Goal: Transaction & Acquisition: Obtain resource

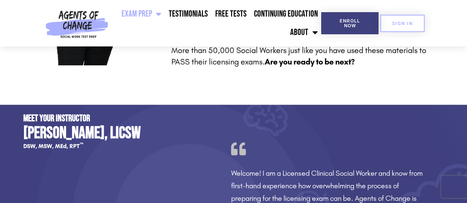
scroll to position [406, 0]
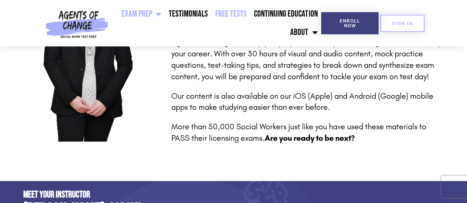
click at [237, 14] on link "Free Tests" at bounding box center [230, 14] width 39 height 18
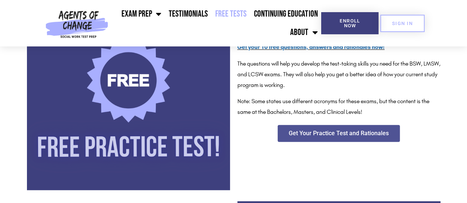
scroll to position [184, 0]
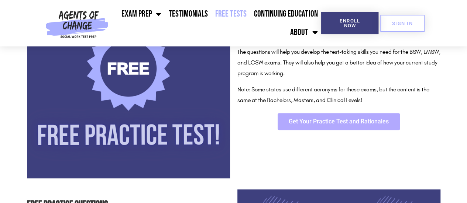
click at [294, 119] on span "Get Your Practice Test and Rationales" at bounding box center [339, 122] width 100 height 6
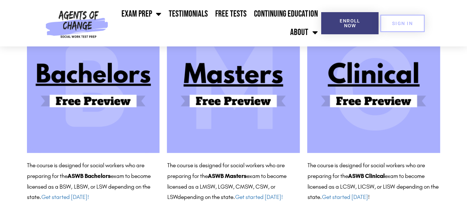
scroll to position [111, 0]
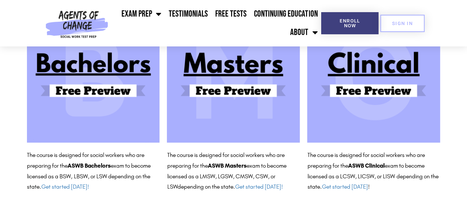
click at [238, 81] on img at bounding box center [233, 76] width 133 height 133
